Goal: Transaction & Acquisition: Purchase product/service

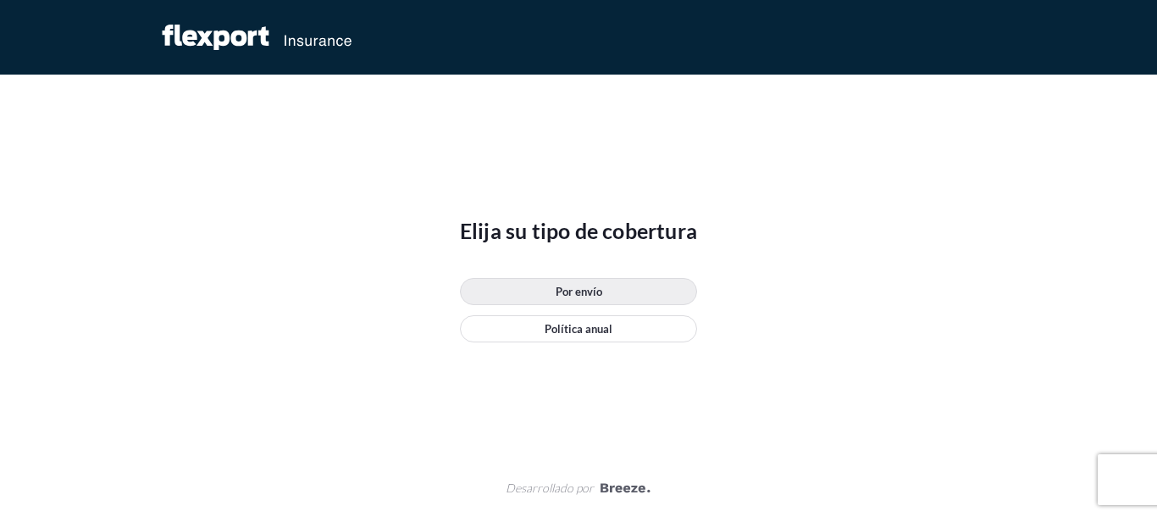
click at [604, 300] on link "Por envío" at bounding box center [578, 291] width 237 height 27
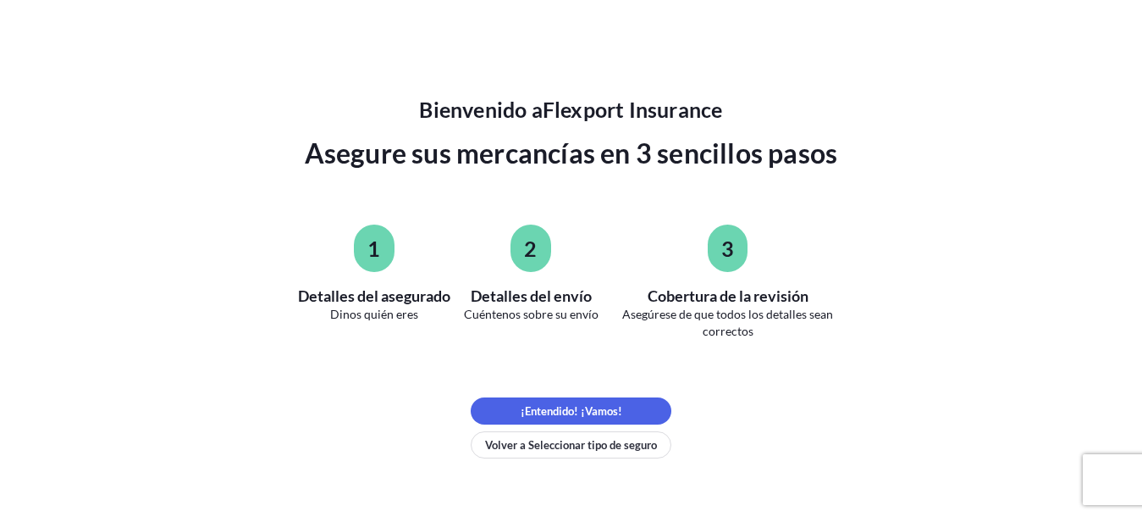
scroll to position [127, 0]
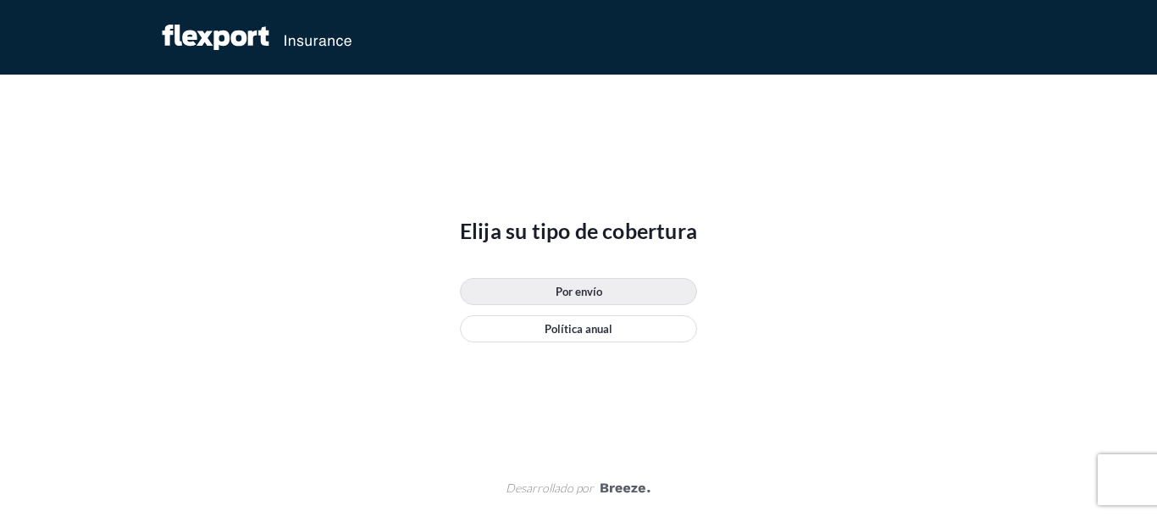
click at [594, 286] on font "Por envío" at bounding box center [579, 292] width 47 height 14
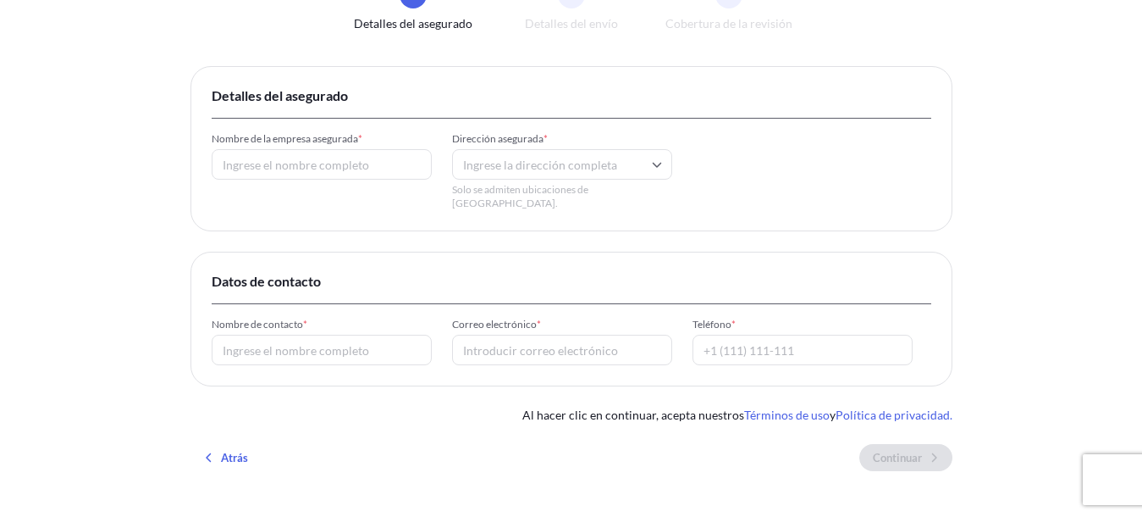
scroll to position [169, 0]
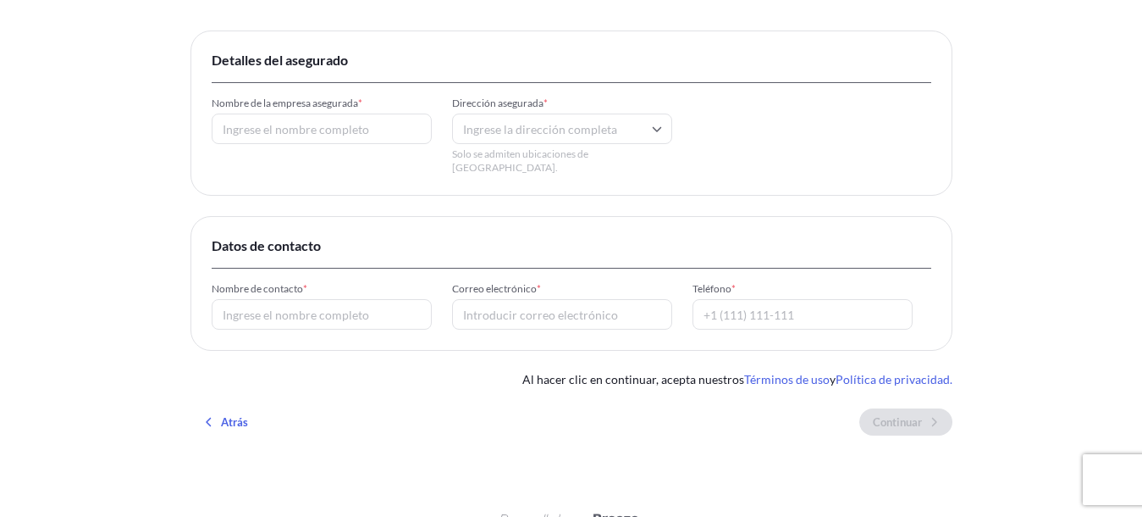
click at [623, 134] on input "Dirección asegurada *" at bounding box center [562, 128] width 220 height 30
click at [411, 121] on input "Nombre de la empresa asegurada *" at bounding box center [322, 128] width 220 height 30
click at [549, 124] on input "Dirección asegurada *" at bounding box center [562, 128] width 220 height 30
